Goal: Information Seeking & Learning: Learn about a topic

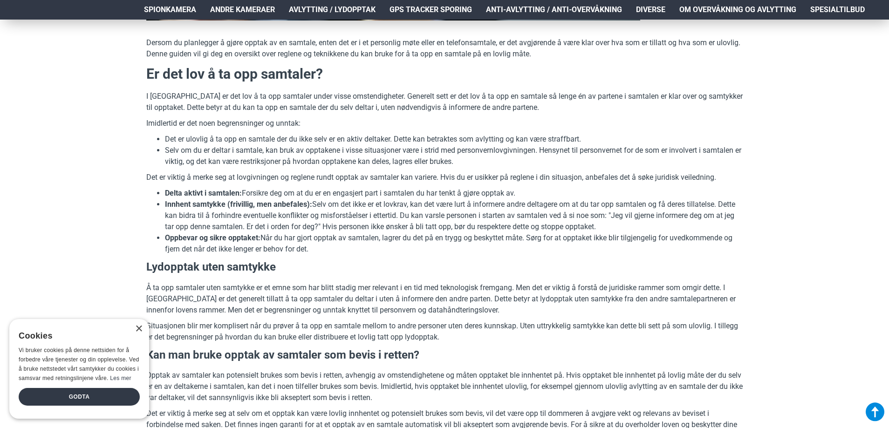
scroll to position [326, 0]
drag, startPoint x: 251, startPoint y: 191, endPoint x: 301, endPoint y: 193, distance: 49.9
click at [301, 193] on li "Delta aktivt i samtalen: Forsikre deg om at du er en engasjert part i samtalen …" at bounding box center [454, 192] width 578 height 11
drag, startPoint x: 268, startPoint y: 195, endPoint x: 520, endPoint y: 191, distance: 251.7
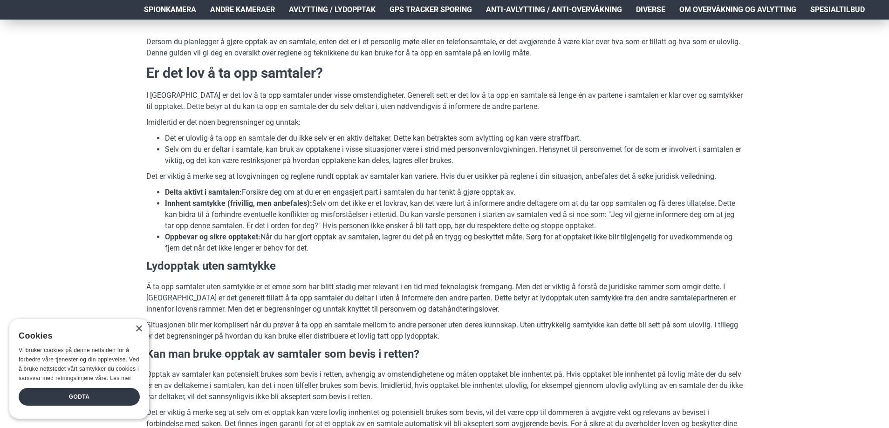
click at [520, 191] on li "Delta aktivt i samtalen: Forsikre deg om at du er en engasjert part i samtalen …" at bounding box center [454, 192] width 578 height 11
drag, startPoint x: 284, startPoint y: 239, endPoint x: 370, endPoint y: 242, distance: 85.8
click at [370, 242] on li "Oppbevar og sikre opptaket: Når du har gjort opptak av samtalen, lagrer du det …" at bounding box center [454, 243] width 578 height 22
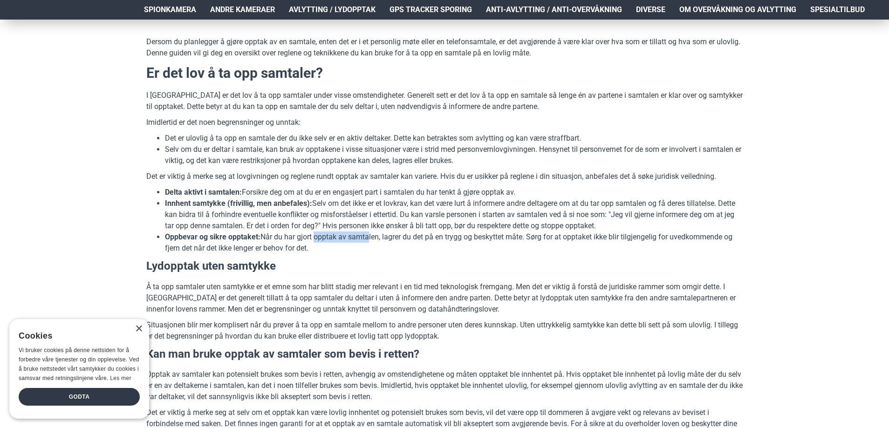
drag, startPoint x: 367, startPoint y: 241, endPoint x: 314, endPoint y: 237, distance: 53.8
click at [314, 237] on li "Oppbevar og sikre opptaket: Når du har gjort opptak av samtalen, lagrer du det …" at bounding box center [454, 243] width 578 height 22
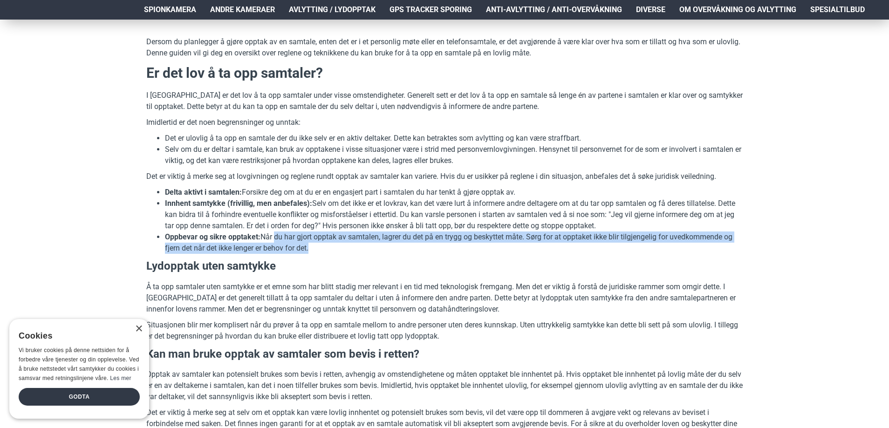
drag, startPoint x: 273, startPoint y: 234, endPoint x: 309, endPoint y: 250, distance: 40.3
click at [309, 250] on li "Oppbevar og sikre opptaket: Når du har gjort opptak av samtalen, lagrer du det …" at bounding box center [454, 243] width 578 height 22
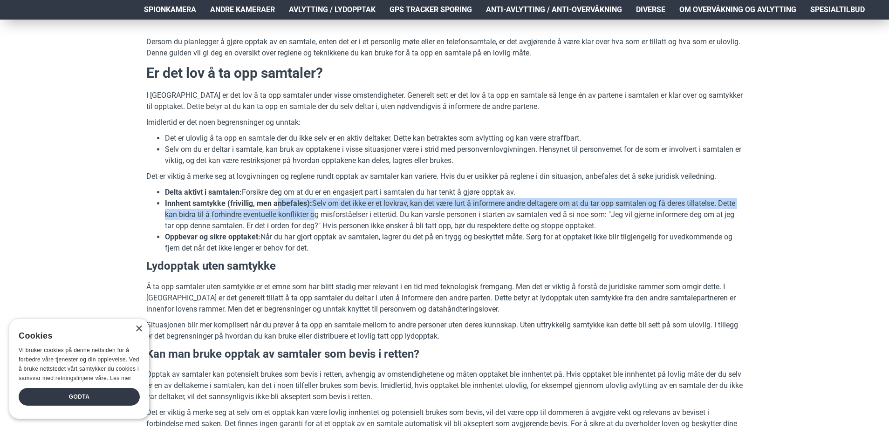
drag, startPoint x: 275, startPoint y: 204, endPoint x: 311, endPoint y: 217, distance: 38.0
click at [311, 217] on li "Innhent samtykke (frivillig, men anbefales): Selv om det ikke er et lovkrav, ka…" at bounding box center [454, 215] width 578 height 34
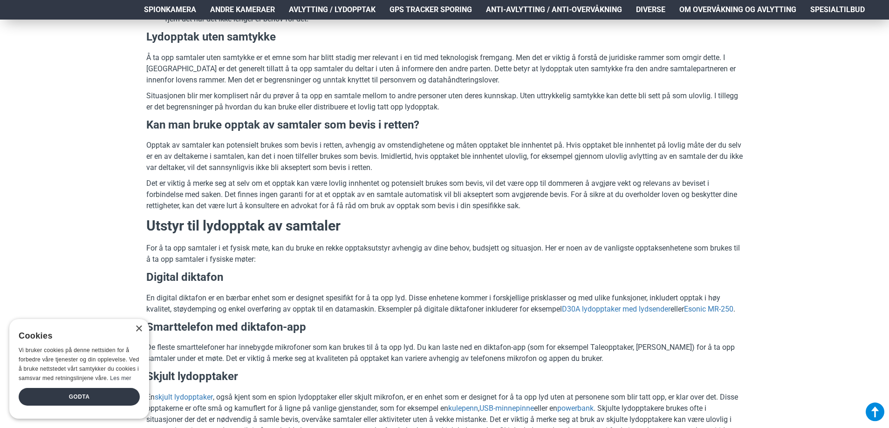
scroll to position [559, 0]
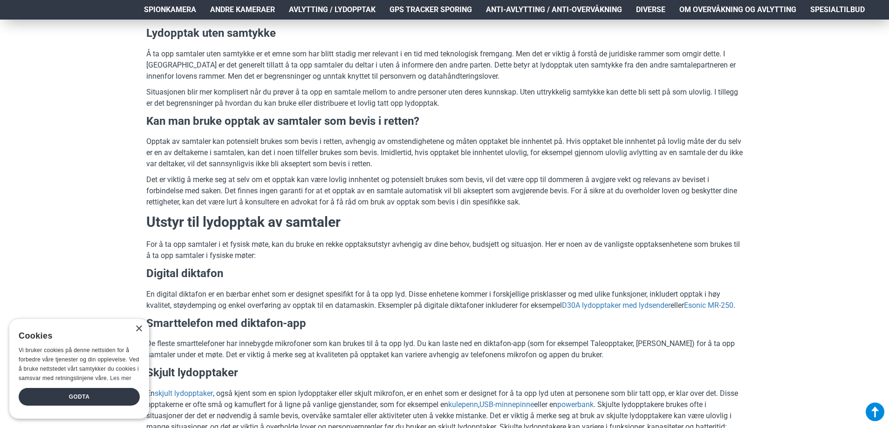
click at [138, 334] on div "× Cookies Vi bruker cookies på denne nettsiden for å forbedre våre tjenester og…" at bounding box center [79, 369] width 140 height 100
click at [140, 328] on div "×" at bounding box center [138, 329] width 7 height 7
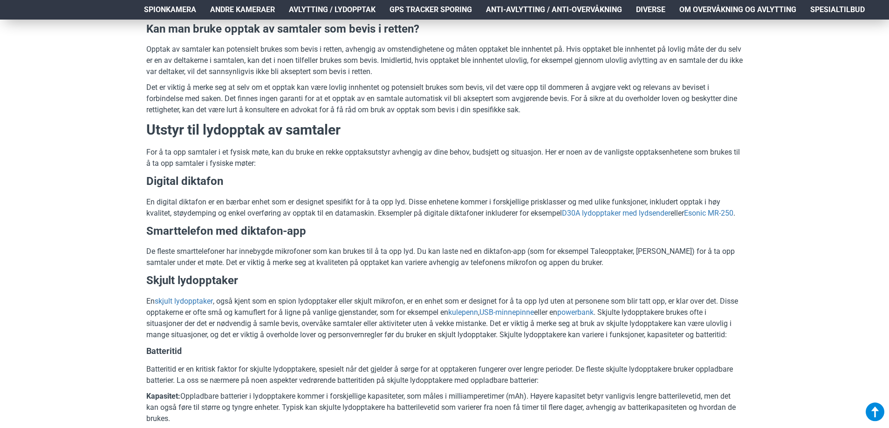
scroll to position [652, 0]
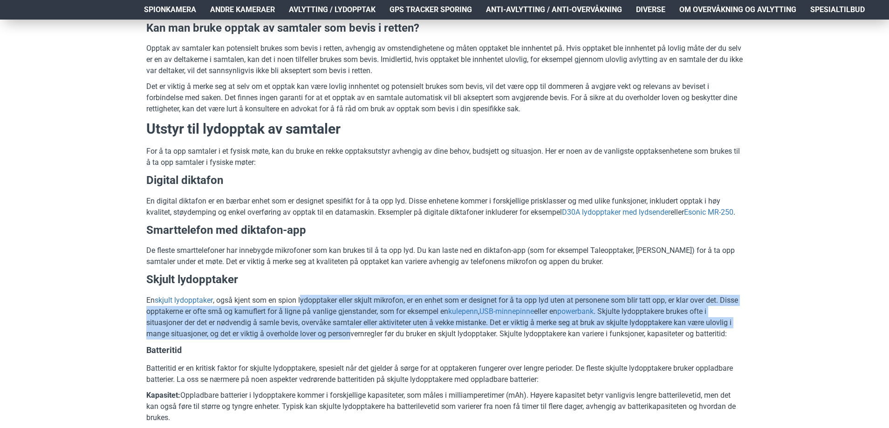
drag, startPoint x: 304, startPoint y: 309, endPoint x: 353, endPoint y: 343, distance: 59.6
click at [353, 340] on p "En skjult lydopptaker , også kjent som en spion lydopptaker eller skjult mikrof…" at bounding box center [444, 317] width 597 height 45
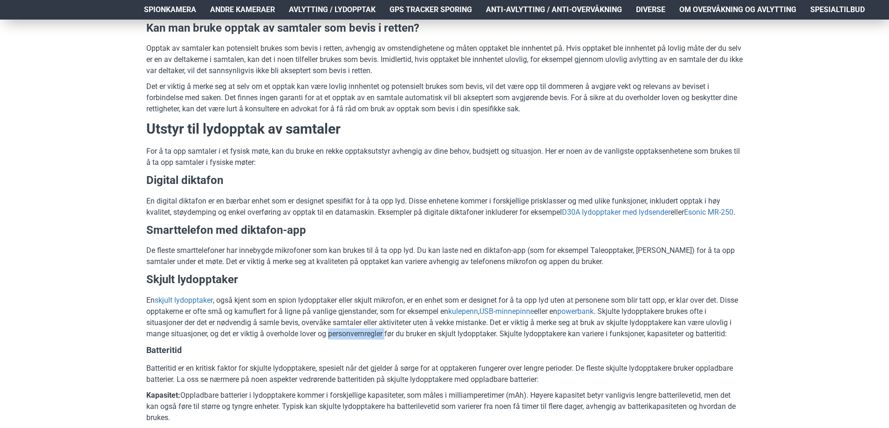
click at [353, 340] on p "En skjult lydopptaker , også kjent som en spion lydopptaker eller skjult mikrof…" at bounding box center [444, 317] width 597 height 45
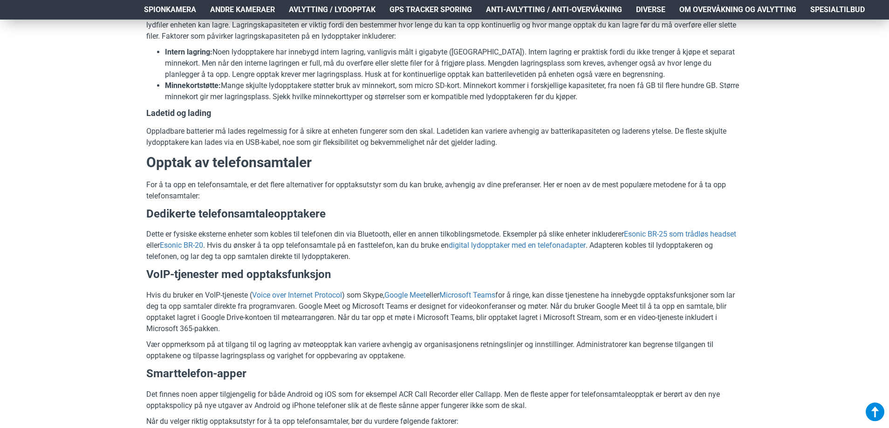
scroll to position [1398, 0]
